Goal: Information Seeking & Learning: Stay updated

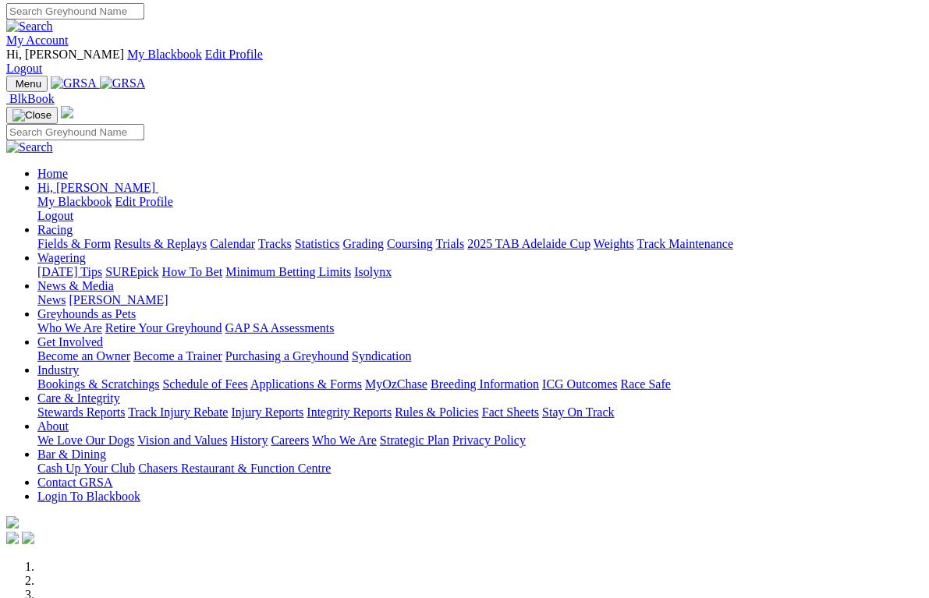
scroll to position [3, 0]
click at [66, 293] on link "News" at bounding box center [51, 299] width 28 height 13
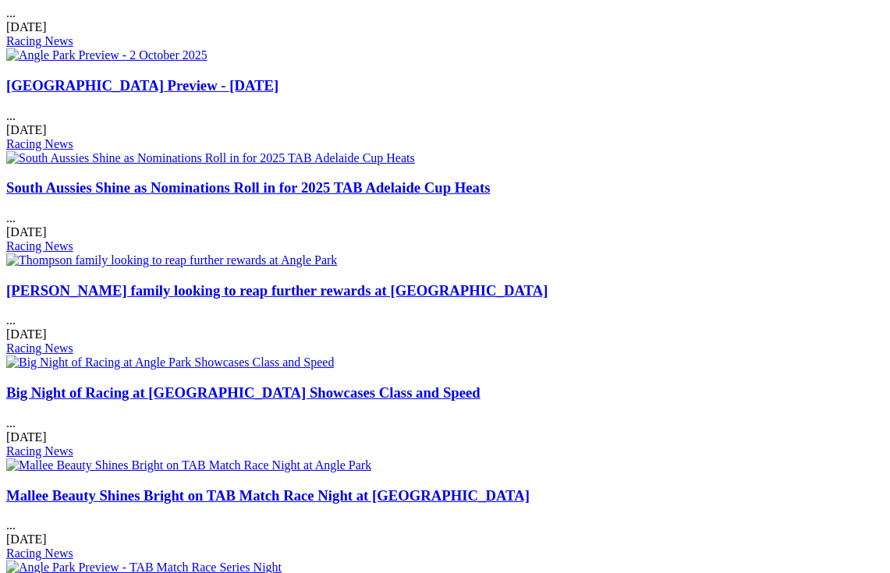
scroll to position [975, 0]
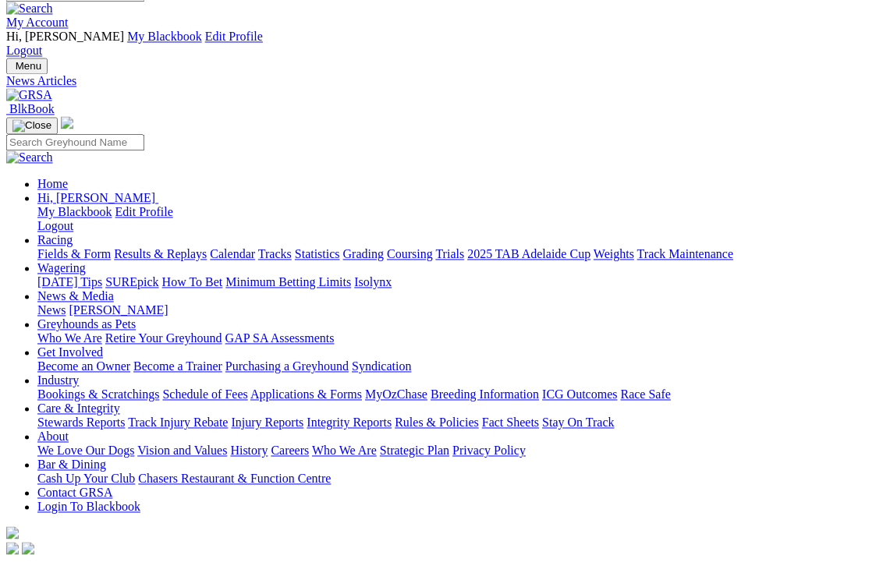
scroll to position [20, 0]
select select "Club News"
